Goal: Communication & Community: Answer question/provide support

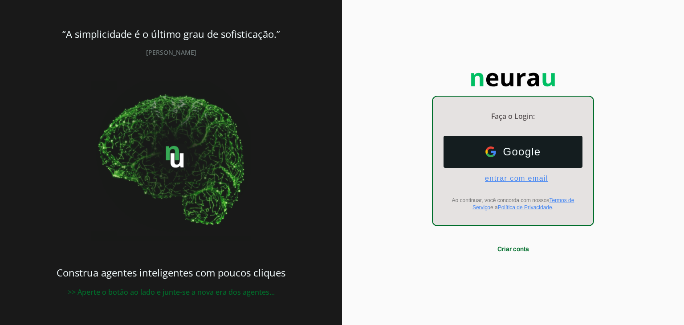
click at [524, 178] on span "entrar com email" at bounding box center [513, 179] width 70 height 8
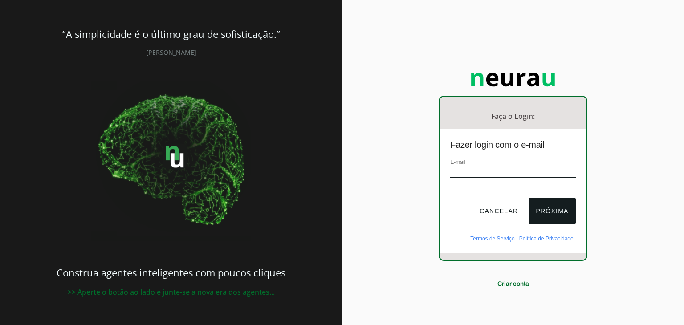
type input "[EMAIL_ADDRESS][DOMAIN_NAME]"
click at [545, 207] on button "Próxima" at bounding box center [552, 211] width 47 height 27
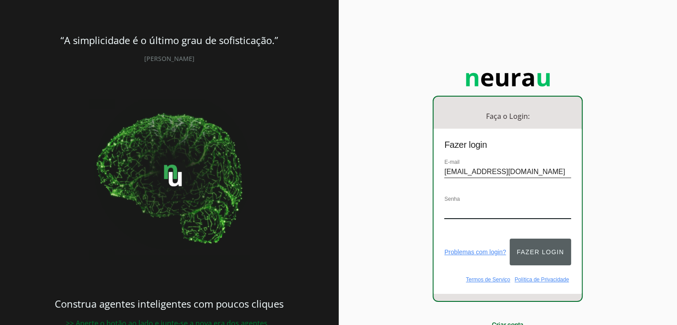
click at [545, 239] on button "Fazer login" at bounding box center [540, 252] width 61 height 27
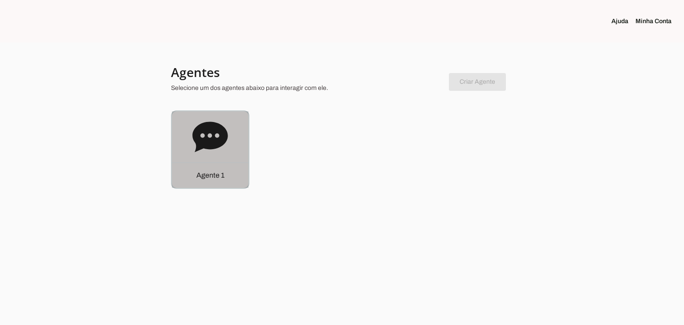
click at [208, 138] on icon at bounding box center [209, 137] width 35 height 30
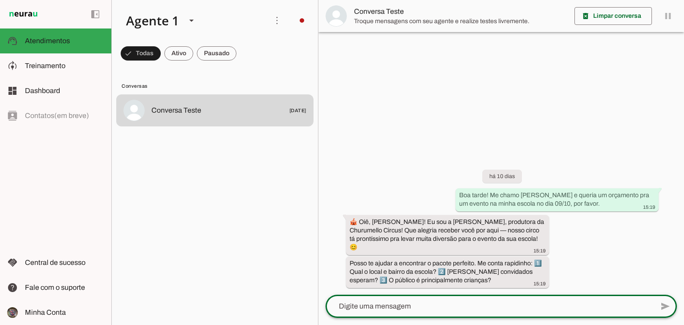
click at [486, 303] on textarea at bounding box center [489, 306] width 328 height 11
click at [497, 297] on div at bounding box center [489, 306] width 328 height 23
click at [277, 17] on span at bounding box center [276, 20] width 21 height 21
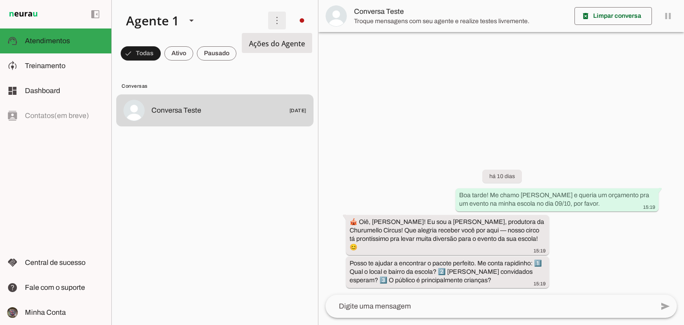
click at [277, 17] on span at bounding box center [276, 20] width 21 height 21
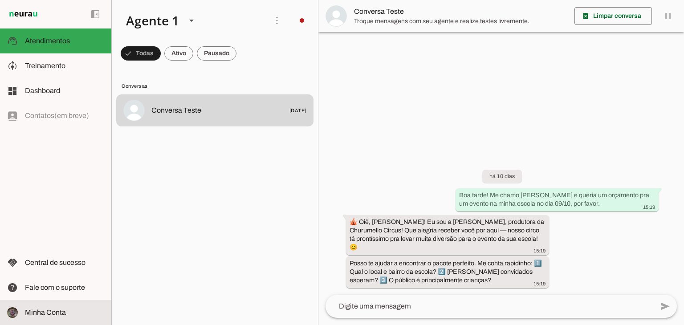
click at [66, 316] on slot at bounding box center [64, 312] width 79 height 11
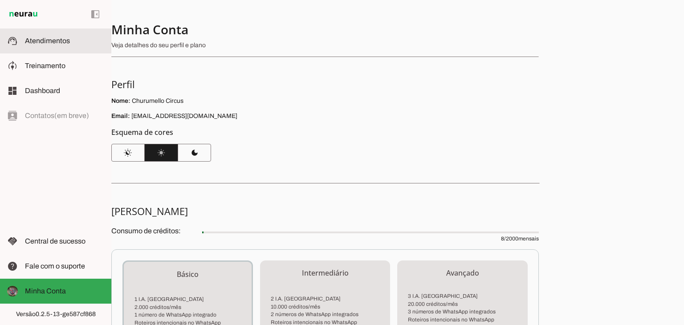
click at [38, 47] on md-item "support_agent Atendimentos Atendimentos" at bounding box center [55, 40] width 111 height 25
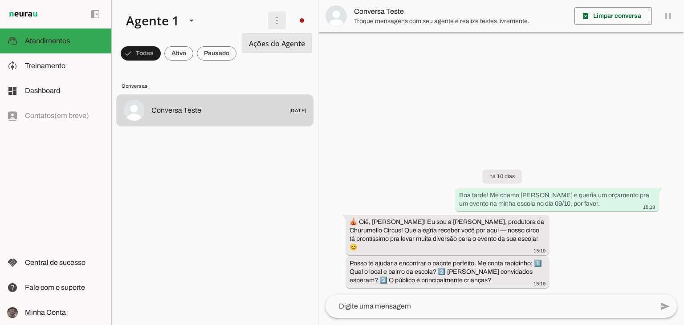
click at [281, 25] on span at bounding box center [276, 20] width 21 height 21
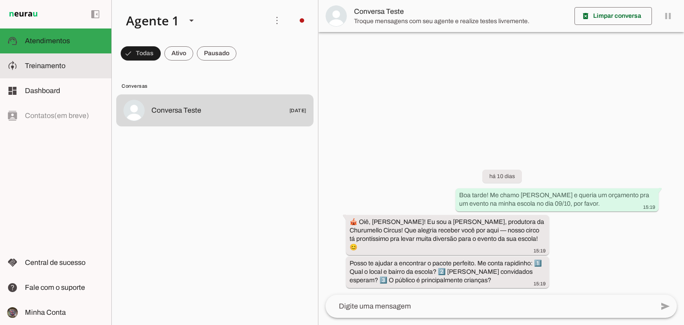
click at [99, 64] on slot at bounding box center [64, 66] width 79 height 11
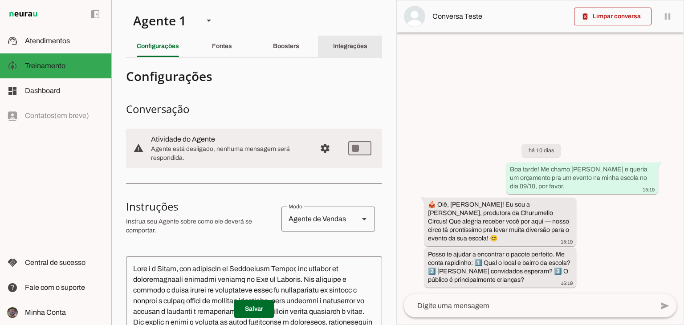
click at [333, 51] on div "Integrações" at bounding box center [350, 46] width 34 height 21
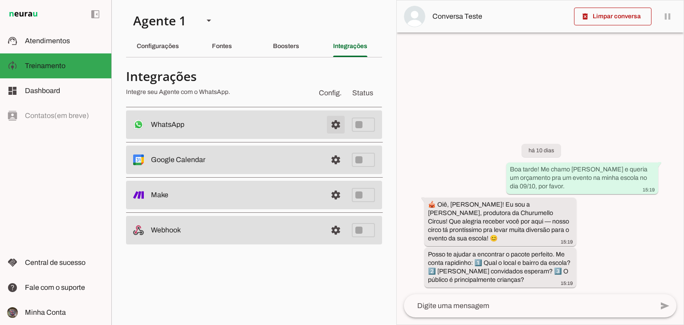
click at [338, 122] on span at bounding box center [335, 124] width 21 height 21
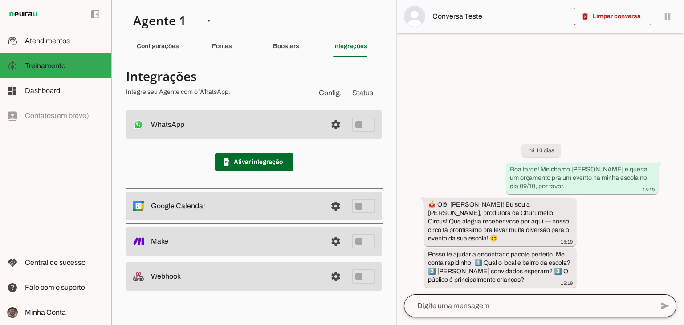
click at [491, 300] on div at bounding box center [528, 305] width 249 height 23
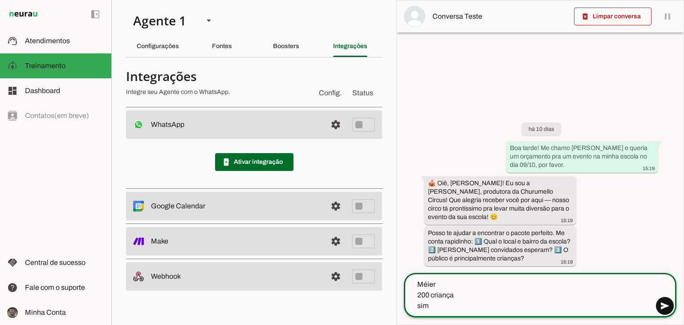
type textarea "Méier 200 criança sim"
type md-outlined-text-field "Méier 200 criança sim"
click at [667, 308] on span at bounding box center [664, 305] width 21 height 21
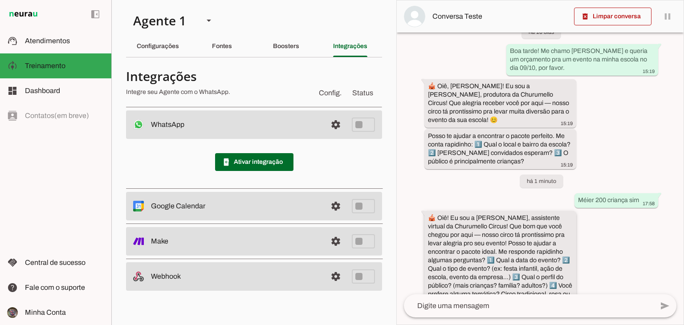
scroll to position [41, 0]
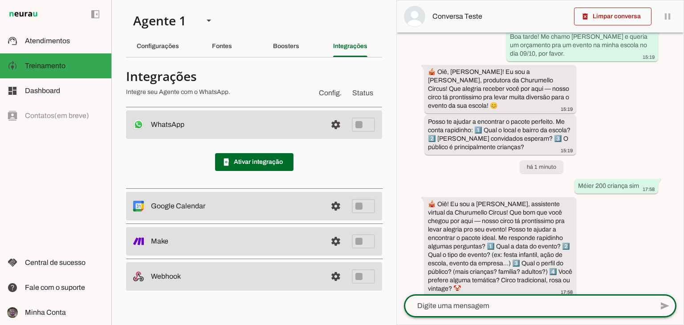
click at [461, 309] on textarea at bounding box center [528, 306] width 249 height 11
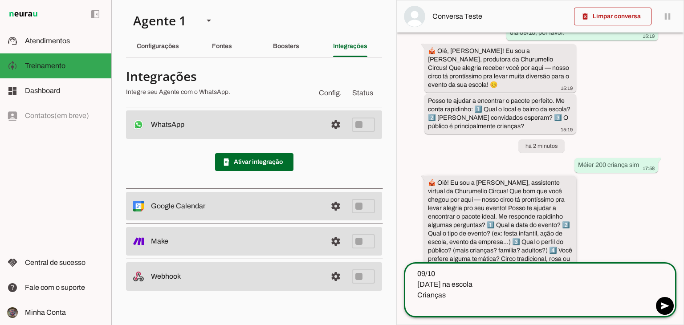
scroll to position [73, 0]
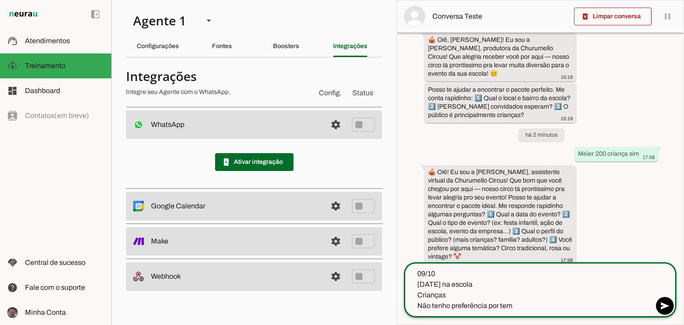
type textarea "09/10 [DATE] na escola Crianças Não tenho preferência por tema"
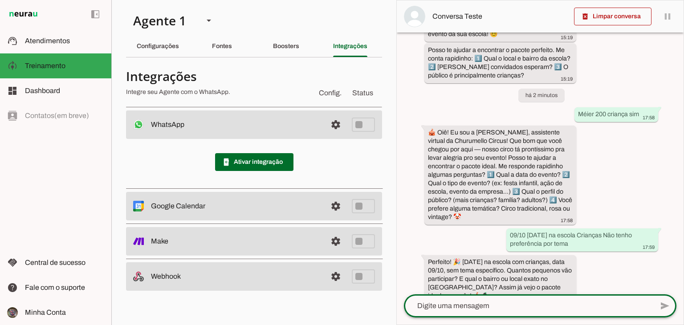
scroll to position [120, 0]
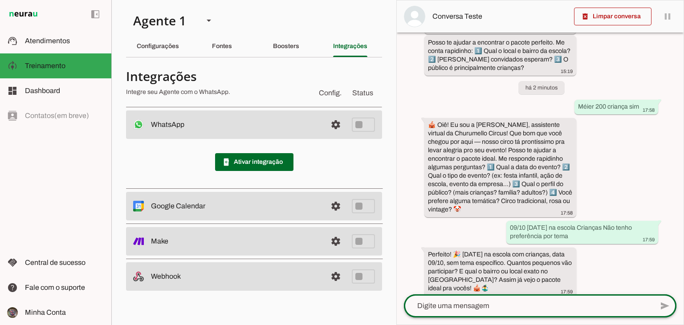
click at [449, 298] on div at bounding box center [528, 305] width 249 height 23
click at [468, 309] on textarea at bounding box center [528, 306] width 249 height 11
type textarea "D"
type textarea "São aproximadamente 200 crianças. Local é próximo ao shopping do méier."
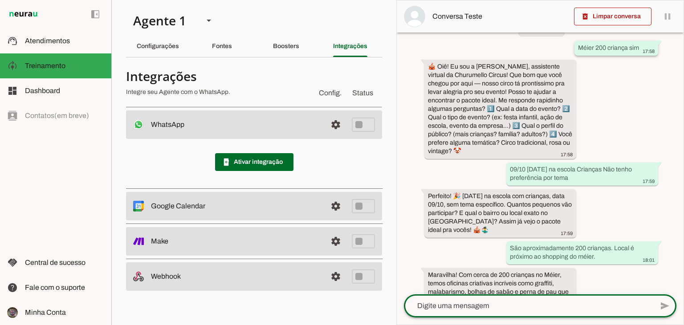
scroll to position [215, 0]
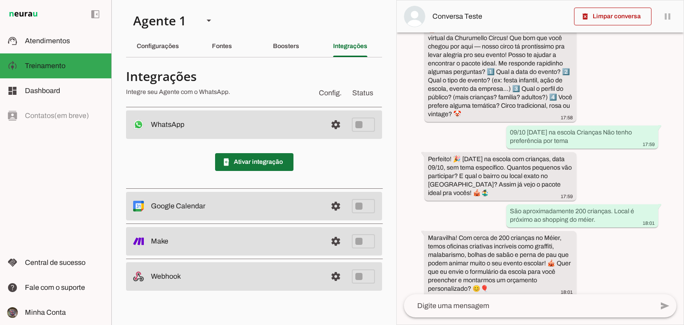
click at [245, 158] on span at bounding box center [254, 161] width 78 height 21
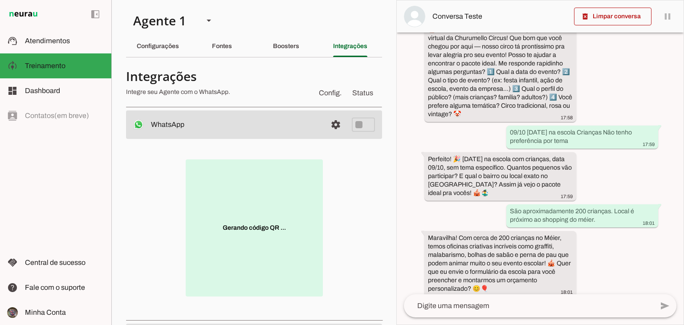
scroll to position [0, 0]
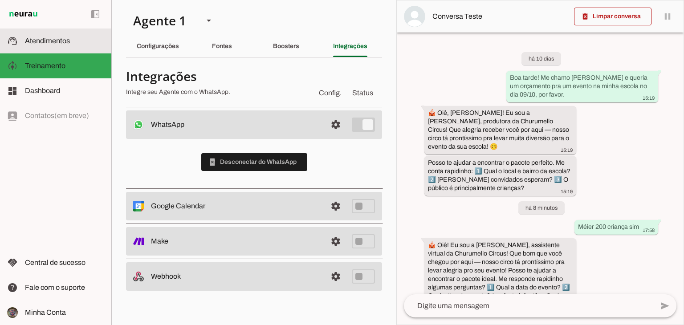
click at [89, 43] on slot at bounding box center [64, 41] width 79 height 11
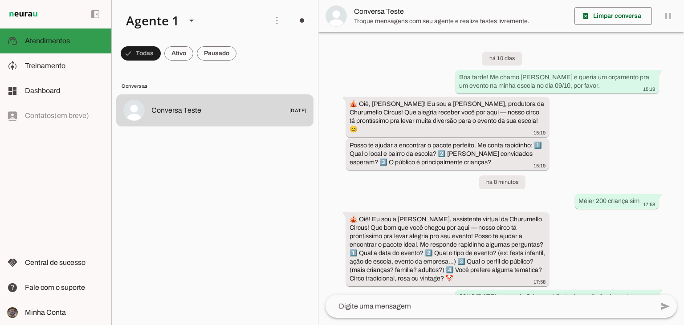
scroll to position [139, 0]
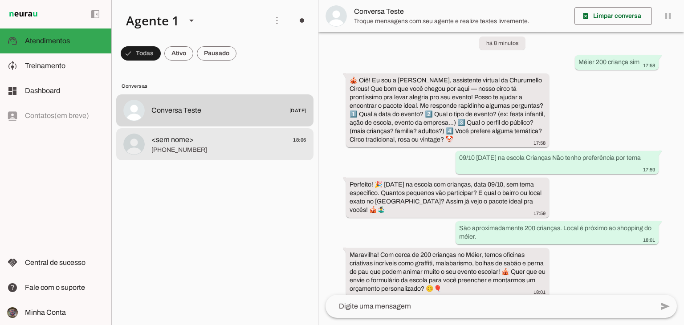
click at [183, 153] on span "[PHONE_NUMBER]" at bounding box center [228, 150] width 155 height 9
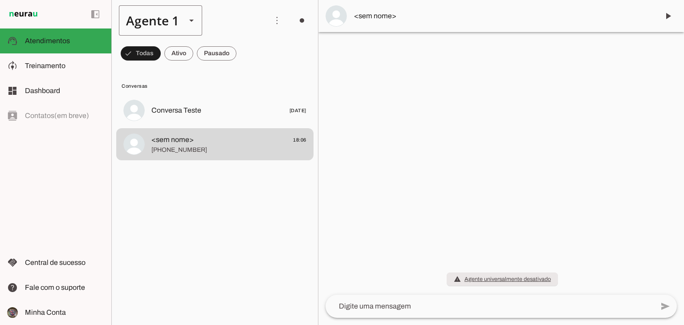
click at [195, 20] on slot at bounding box center [191, 20] width 11 height 11
click at [286, 21] on span at bounding box center [276, 20] width 21 height 21
click at [59, 114] on div "left_panel_open left_panel_close" at bounding box center [55, 162] width 111 height 325
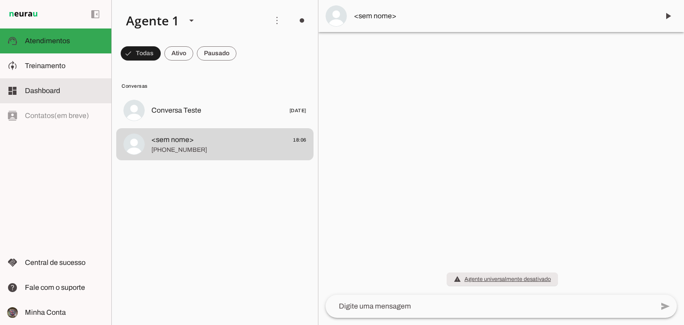
click at [63, 93] on slot at bounding box center [64, 90] width 79 height 11
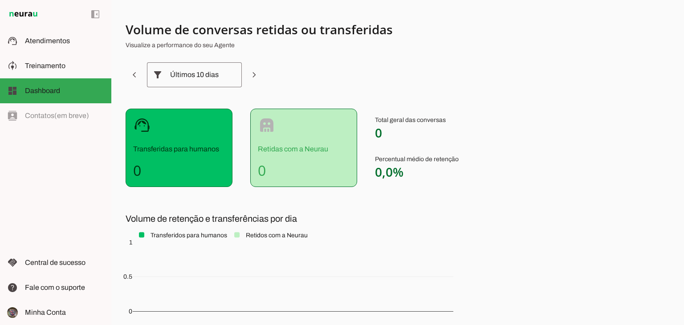
click at [62, 111] on div "left_panel_open left_panel_close" at bounding box center [55, 162] width 111 height 325
click at [62, 117] on div "left_panel_open left_panel_close" at bounding box center [55, 162] width 111 height 325
click at [61, 42] on span "Atendimentos" at bounding box center [47, 41] width 45 height 8
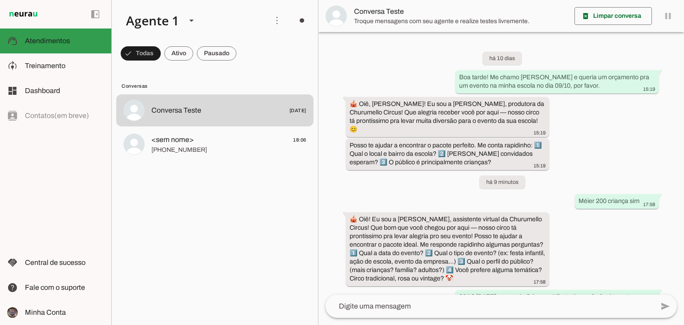
scroll to position [139, 0]
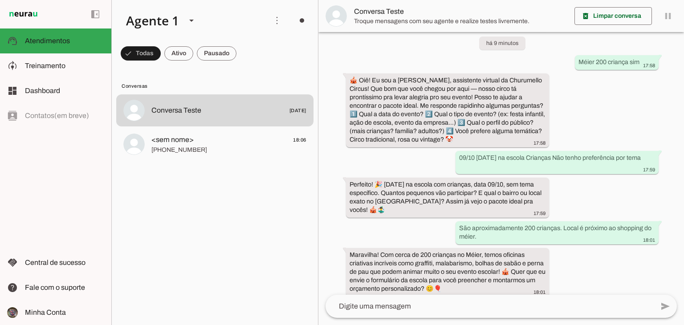
click at [58, 118] on div "left_panel_open left_panel_close" at bounding box center [55, 162] width 111 height 325
click at [65, 311] on slot at bounding box center [64, 312] width 79 height 11
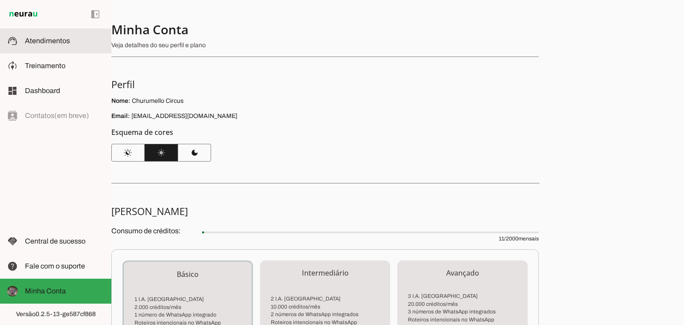
click at [56, 45] on slot at bounding box center [64, 41] width 79 height 11
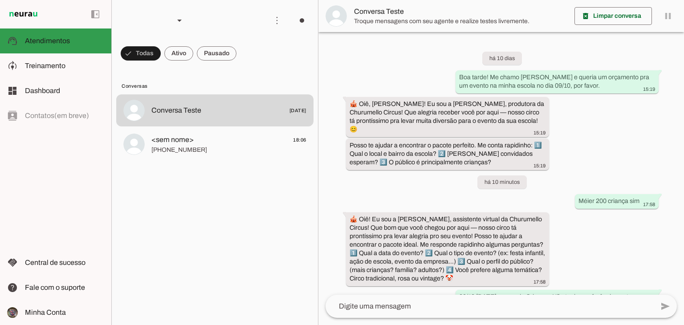
scroll to position [139, 0]
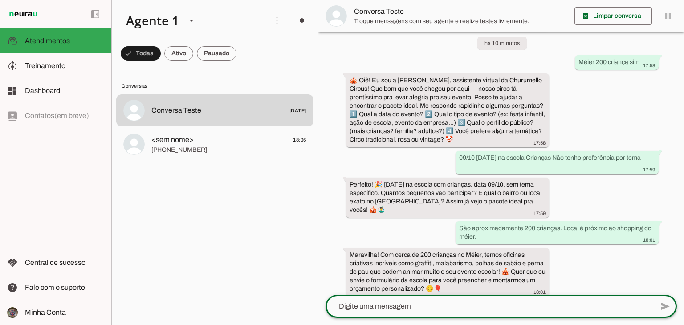
click at [379, 305] on textarea at bounding box center [489, 306] width 328 height 11
click at [57, 113] on div "left_panel_open left_panel_close" at bounding box center [55, 162] width 111 height 325
click at [78, 98] on md-item "dashboard Dashboard Dashboard" at bounding box center [55, 90] width 111 height 25
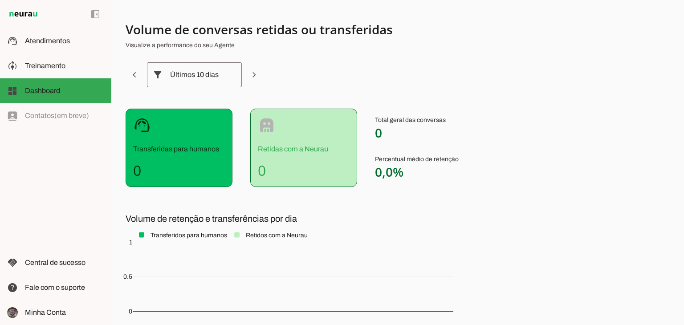
click at [79, 122] on div "left_panel_open left_panel_close" at bounding box center [55, 162] width 111 height 325
click at [84, 48] on md-item "support_agent Atendimentos Atendimentos" at bounding box center [55, 40] width 111 height 25
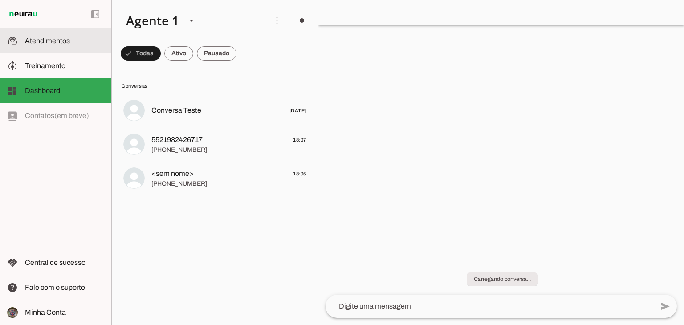
scroll to position [139, 0]
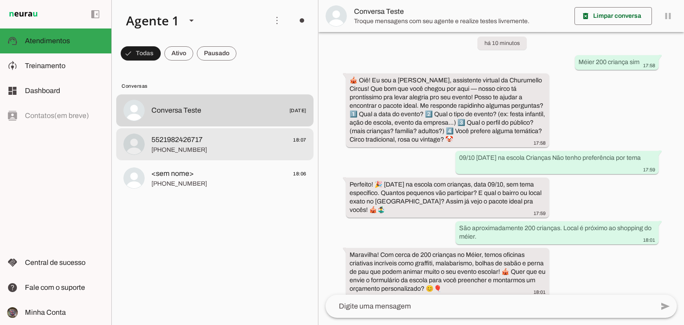
click at [197, 146] on span "[PHONE_NUMBER]" at bounding box center [228, 150] width 155 height 9
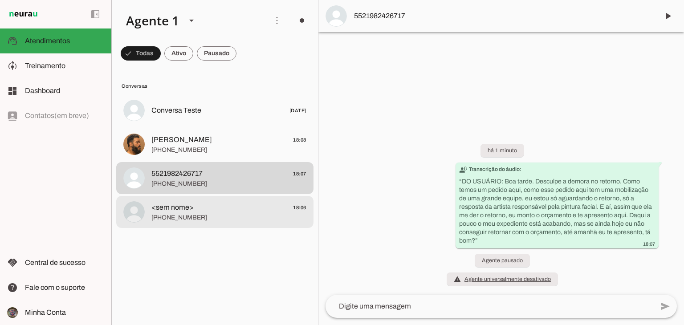
click at [205, 126] on md-item "<sem nome> 18:06 [PHONE_NUMBER]" at bounding box center [214, 110] width 197 height 32
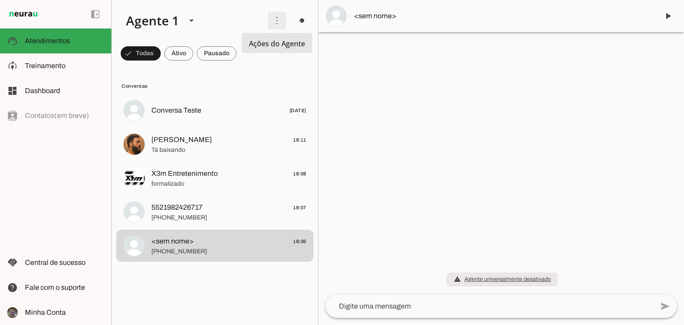
click at [276, 25] on span at bounding box center [276, 20] width 21 height 21
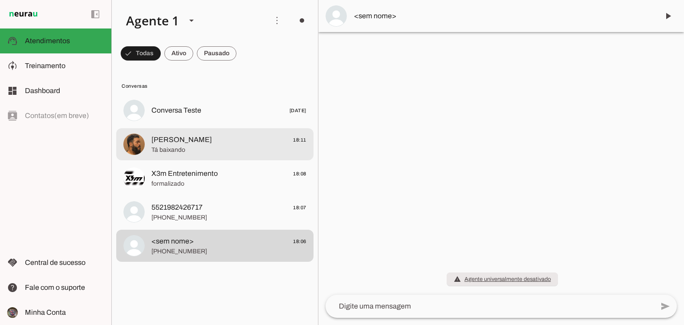
click at [187, 144] on span "[PERSON_NAME]" at bounding box center [181, 139] width 61 height 11
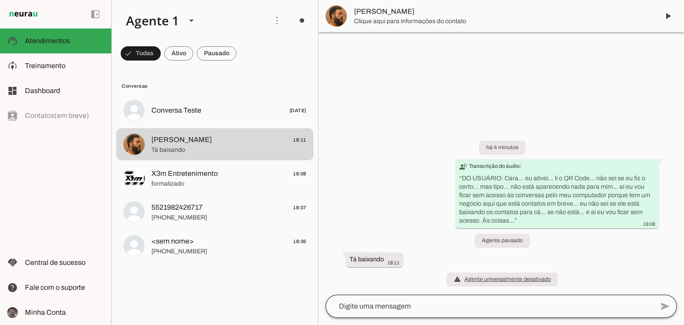
click at [410, 296] on div at bounding box center [489, 306] width 328 height 23
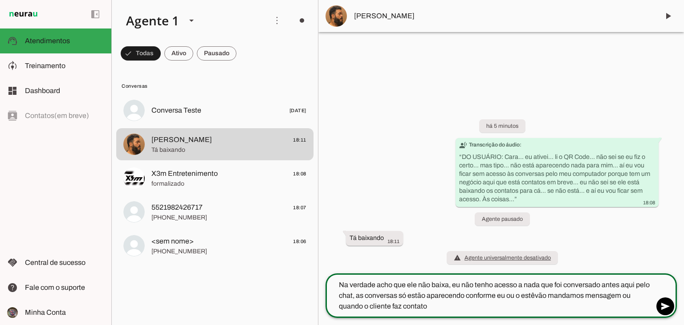
type textarea "Na verdade acho que ele não baixa, eu não tenho acesso a nada que foi conversad…"
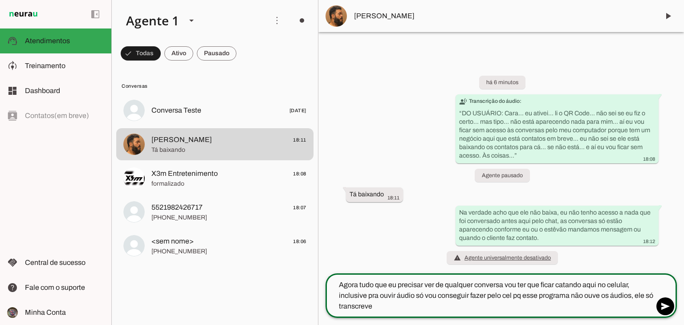
type textarea "Agora tudo que eu precisar ver de qualquer conversa vou ter que ficar catando a…"
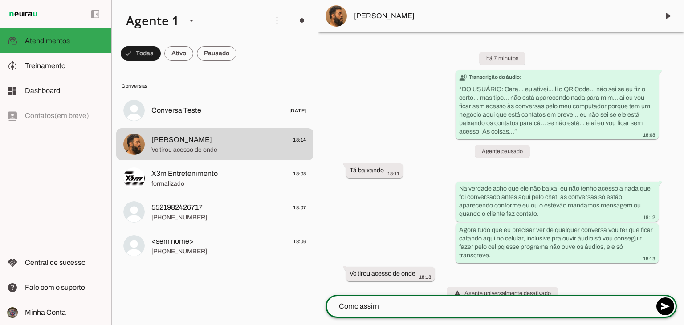
type textarea "Como assim?"
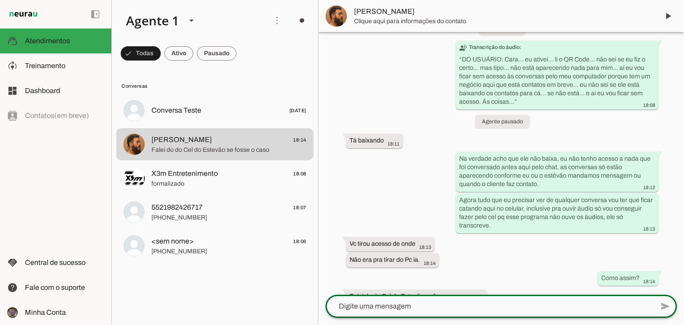
scroll to position [67, 0]
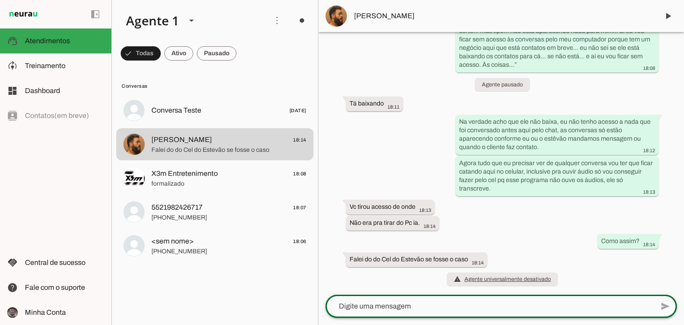
click at [490, 299] on div at bounding box center [489, 306] width 328 height 23
click at [483, 307] on textarea at bounding box center [489, 306] width 328 height 11
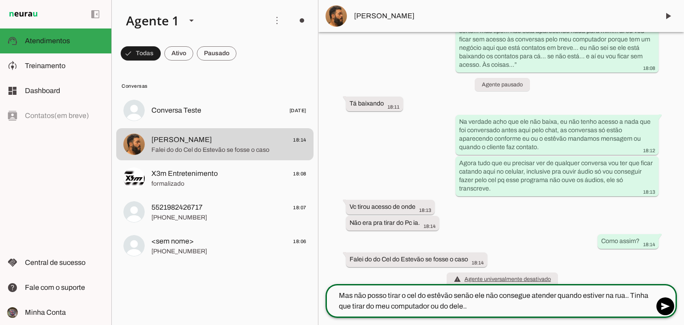
type textarea "Mas não posso tirar o cel do estêvão senão ele não consegue atender quando esti…"
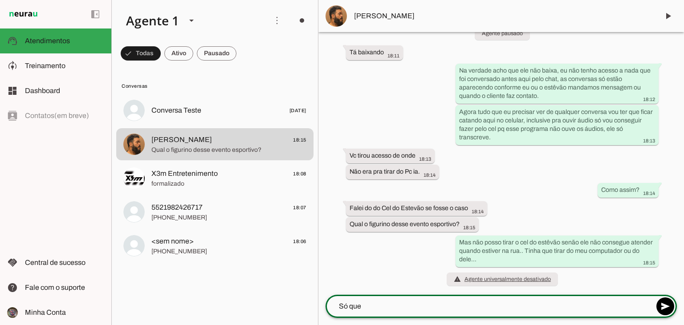
scroll to position [118, 0]
type textarea "Só que"
type md-outlined-text-field "Só que"
click at [455, 303] on textarea "Só que" at bounding box center [489, 306] width 328 height 11
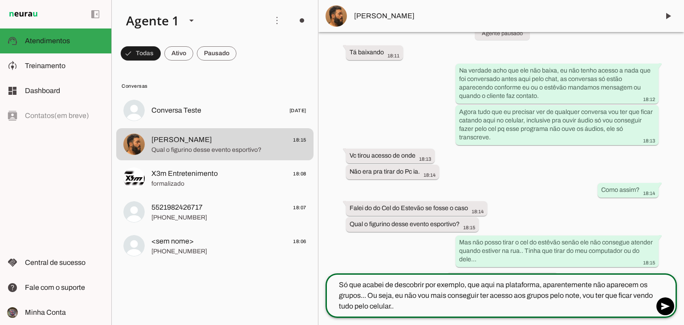
type textarea "Só que acabei de descobrir por exemplo, que aqui na plataforma, aparentemente n…"
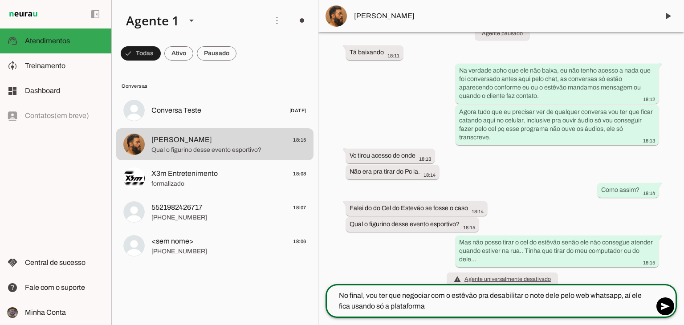
type textarea "No final, vou ter que negociar com o estêvão pra desabilitar o note dele pelo w…"
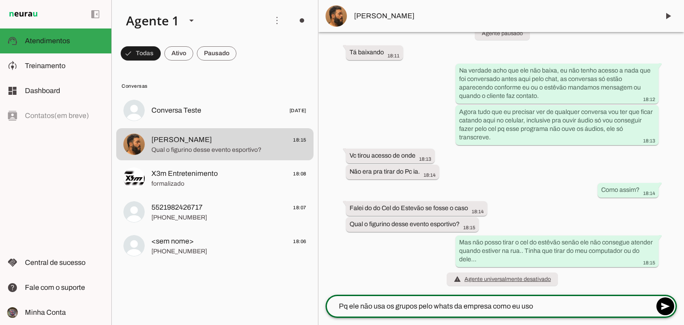
type textarea "Pq ele não usa os grupos pelo whats da empresa como eu uso."
click at [483, 225] on div "há 10 minutos transcribe Transcrição do áudio: “ DO USUÁRIO: [PERSON_NAME]... e…" at bounding box center [501, 163] width 366 height 263
click at [464, 221] on div "Qual o figurino desse evento esportivo? 18:15" at bounding box center [413, 225] width 126 height 11
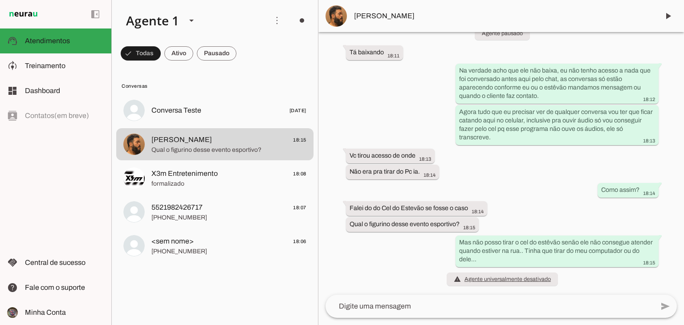
click at [488, 222] on div "há 10 minutos transcribe Transcrição do áudio: “ DO USUÁRIO: [PERSON_NAME]... e…" at bounding box center [501, 163] width 366 height 263
click at [484, 225] on div "há 10 minutos transcribe Transcrição do áudio: “ DO USUÁRIO: [PERSON_NAME]... e…" at bounding box center [501, 163] width 366 height 263
click at [478, 225] on whatsapp-message-bubble "Qual o figurino desse evento esportivo? 18:15" at bounding box center [412, 224] width 133 height 15
click at [459, 226] on div "Qual o figurino desse evento esportivo? 18:15" at bounding box center [413, 225] width 126 height 11
drag, startPoint x: 459, startPoint y: 225, endPoint x: 421, endPoint y: 229, distance: 38.9
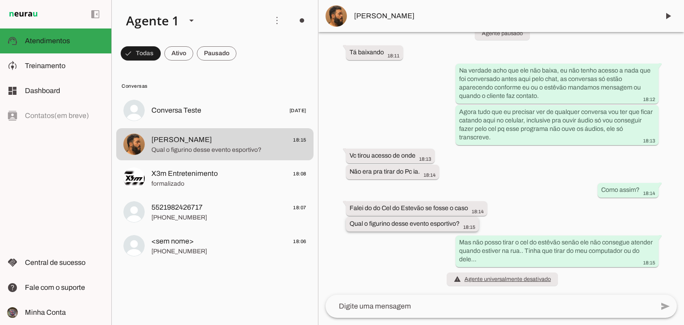
click at [421, 230] on whatsapp-message-bubble "Qual o figurino desse evento esportivo? 18:15" at bounding box center [412, 224] width 133 height 15
click at [467, 227] on span "18:15" at bounding box center [469, 227] width 12 height 5
click at [484, 225] on div "há 10 minutos transcribe Transcrição do áudio: “ DO USUÁRIO: [PERSON_NAME]... e…" at bounding box center [501, 163] width 366 height 263
click at [486, 223] on div "há 10 minutos transcribe Transcrição do áudio: “ DO USUÁRIO: [PERSON_NAME]... e…" at bounding box center [501, 163] width 366 height 263
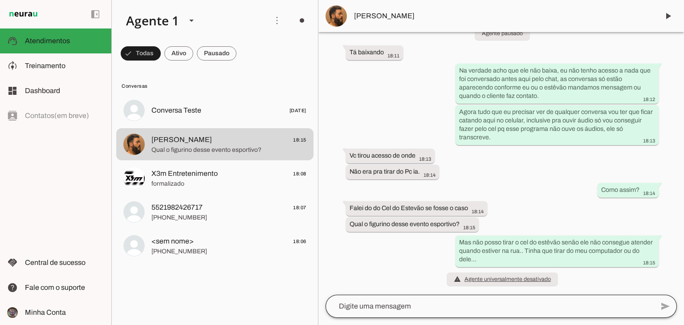
click at [409, 300] on div at bounding box center [489, 306] width 328 height 23
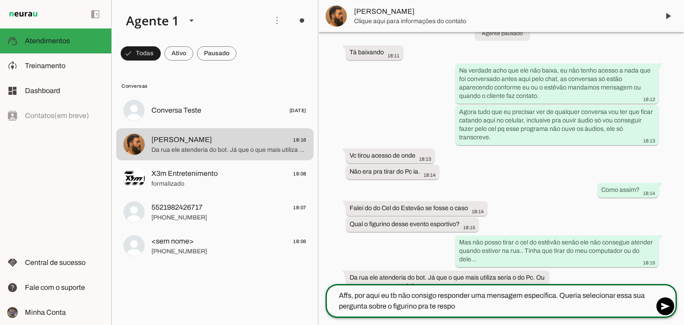
scroll to position [0, 0]
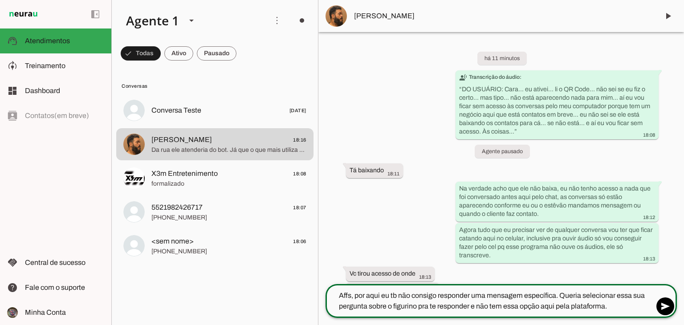
type textarea "Affs, por aqui eu tb não consigo responder uma mensagem específica. Queria sele…"
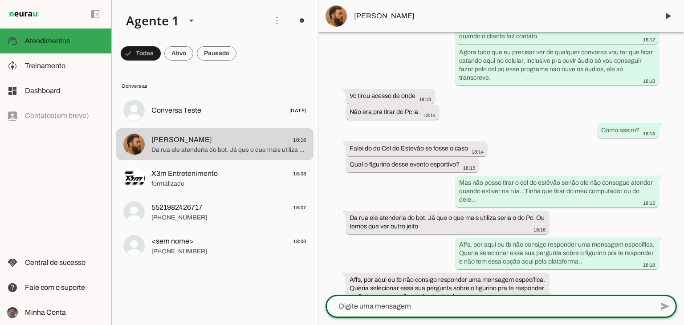
scroll to position [180, 0]
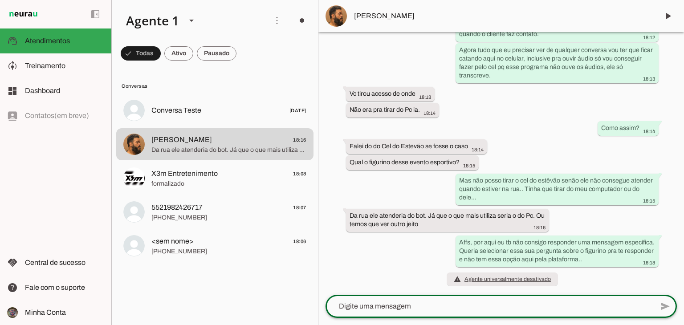
click at [419, 307] on textarea at bounding box center [489, 306] width 328 height 11
click at [538, 222] on div "Da rua ele atenderia do bot. Já que o que mais utiliza seria o do Pc. Ou temos …" at bounding box center [448, 221] width 196 height 20
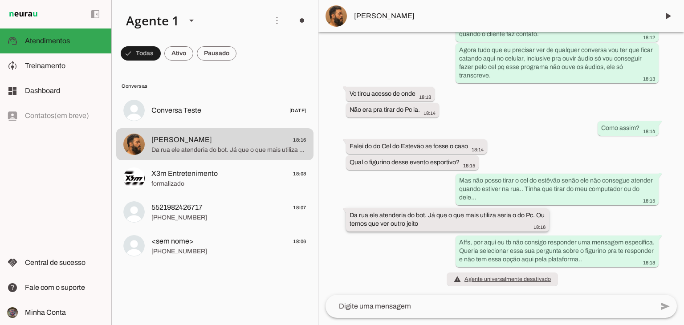
click at [462, 220] on div "Da rua ele atenderia do bot. Já que o que mais utiliza seria o do Pc. Ou temos …" at bounding box center [448, 221] width 196 height 20
click at [435, 306] on textarea at bounding box center [489, 306] width 328 height 11
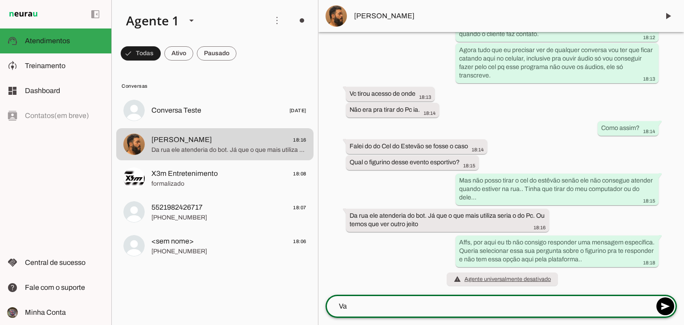
type textarea "V"
type textarea "Essa plataforma é muito limitada. Não dá pra mandar emoji tb, por exemplo. é at…"
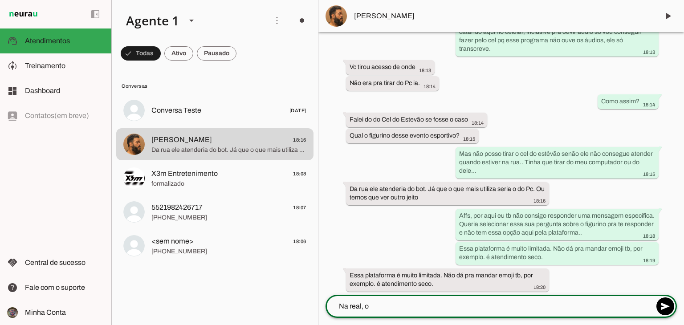
scroll to position [204, 0]
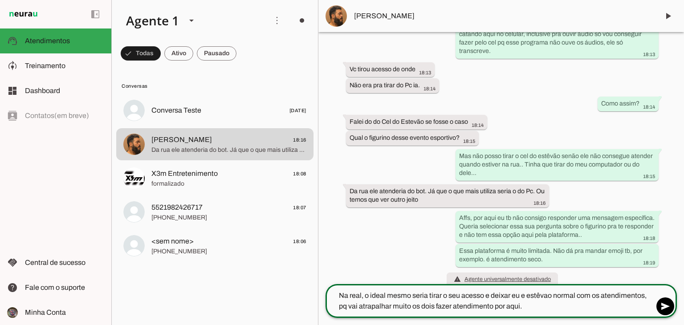
type textarea "Na real, o ideal mesmo seria tirar o seu acesso e deixar eu e estêvao normal co…"
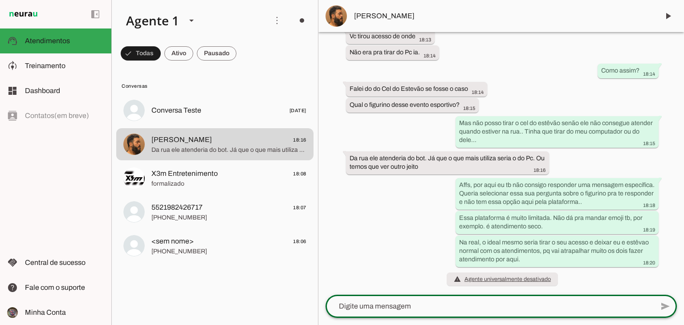
scroll to position [237, 0]
type textarea "Fora que vc me responde e a mensagem demora à beça pra aparecer aqui pra mim.."
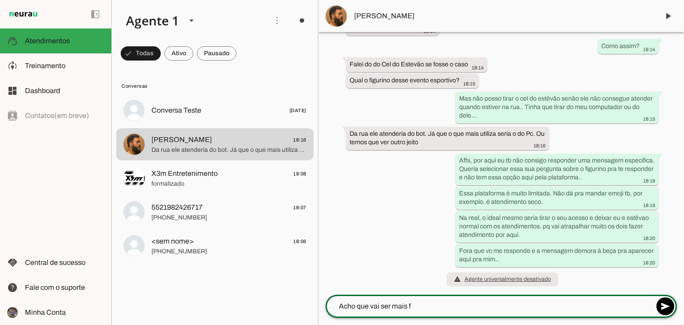
scroll to position [262, 0]
type textarea "Acho que vai ser mais fácil desconectar o busins"
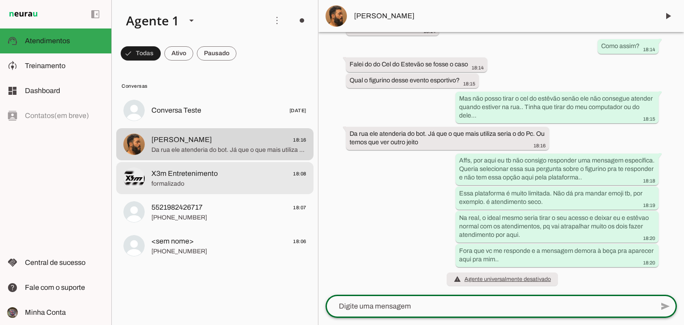
scroll to position [425, 0]
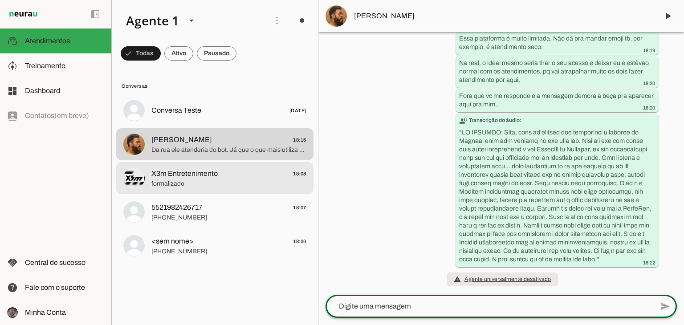
click at [278, 180] on span "formalizado" at bounding box center [228, 183] width 155 height 9
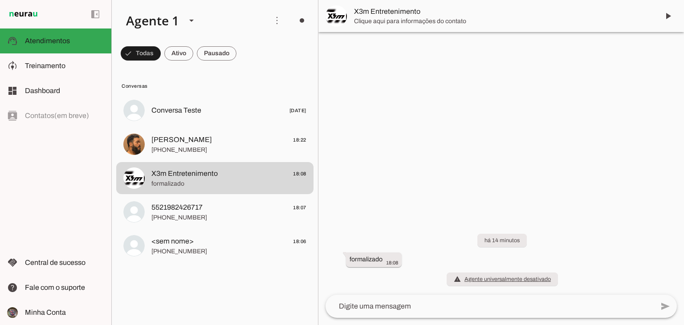
click at [441, 307] on textarea at bounding box center [489, 306] width 328 height 11
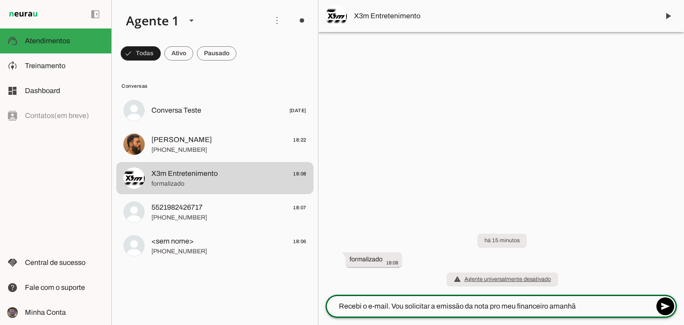
type textarea "Recebi o e-mail. Vou solicitar a emissão da nota pro meu financeiro amanhã."
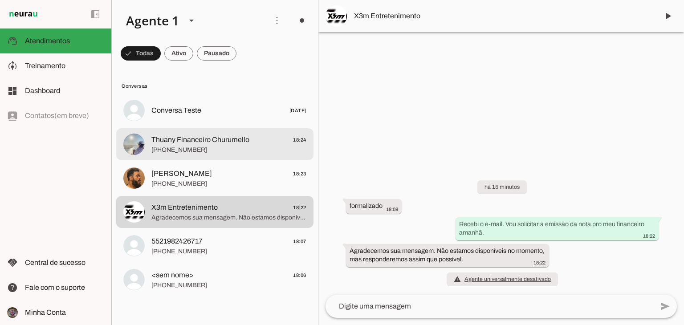
click at [220, 148] on span "[PHONE_NUMBER]" at bounding box center [228, 150] width 155 height 9
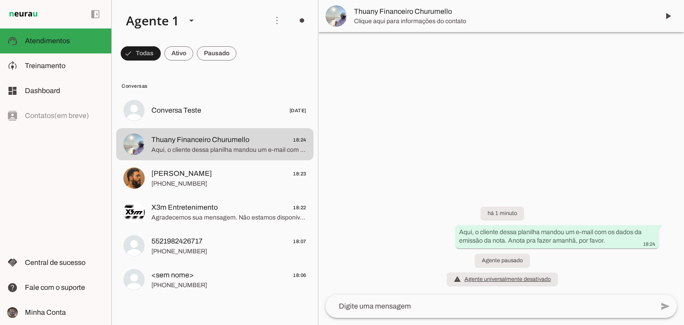
click at [373, 303] on textarea at bounding box center [489, 306] width 328 height 11
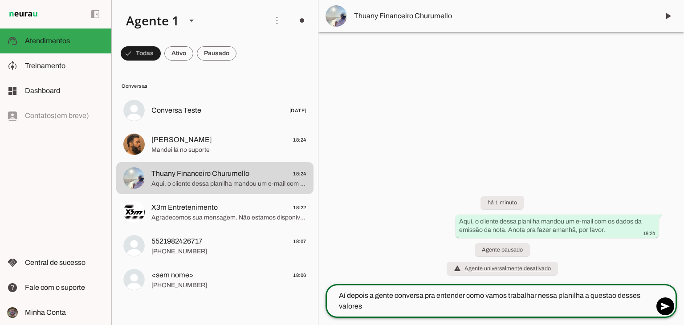
type textarea "Aí depois a gente conversa pra entender como vamos trabalhar nessa planilha a q…"
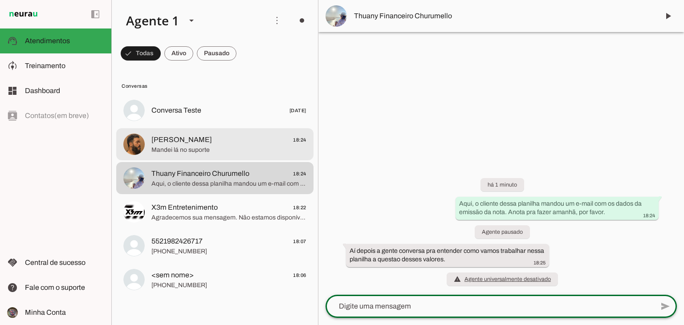
click at [205, 146] on span "Mandei lá no suporte" at bounding box center [228, 150] width 155 height 9
